Goal: Task Accomplishment & Management: Use online tool/utility

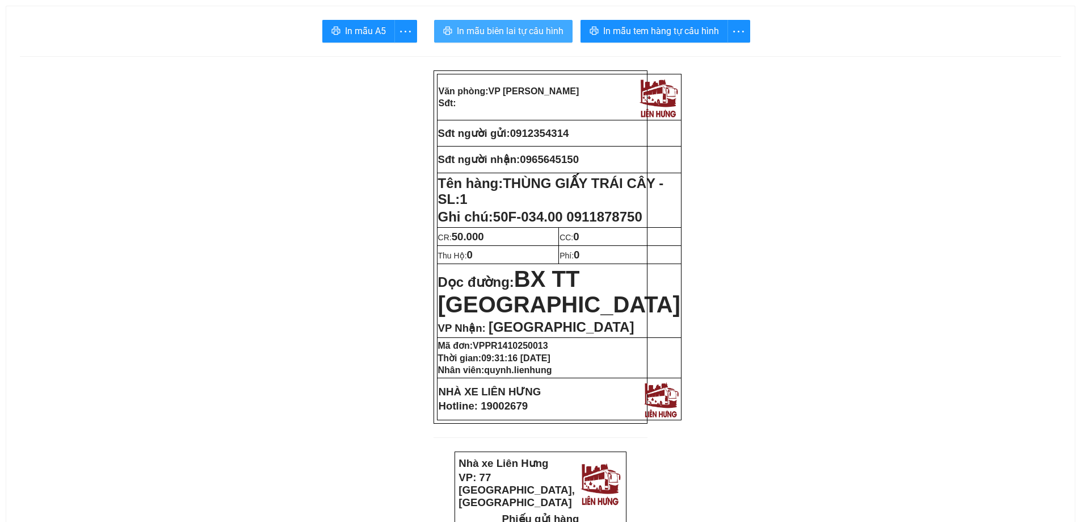
click at [540, 33] on span "In mẫu biên lai tự cấu hình" at bounding box center [510, 31] width 107 height 14
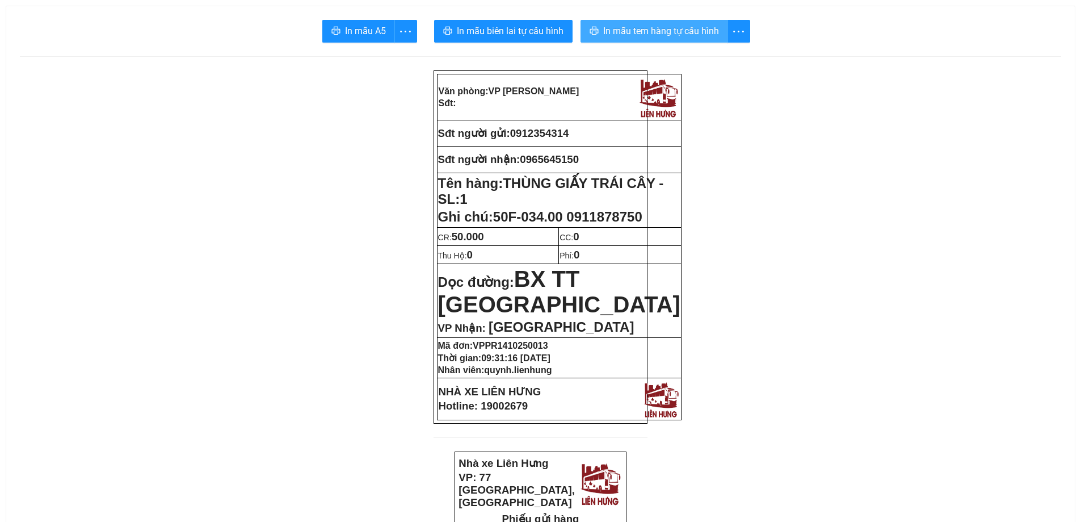
click at [688, 30] on span "In mẫu tem hàng tự cấu hình" at bounding box center [661, 31] width 116 height 14
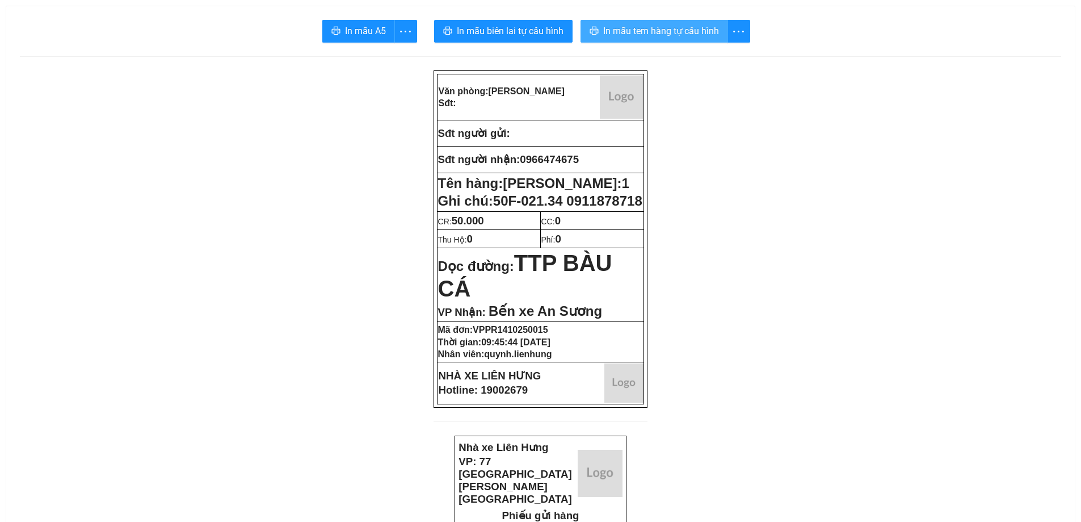
click at [655, 33] on span "In mẫu tem hàng tự cấu hình" at bounding box center [661, 31] width 116 height 14
